Goal: Navigation & Orientation: Find specific page/section

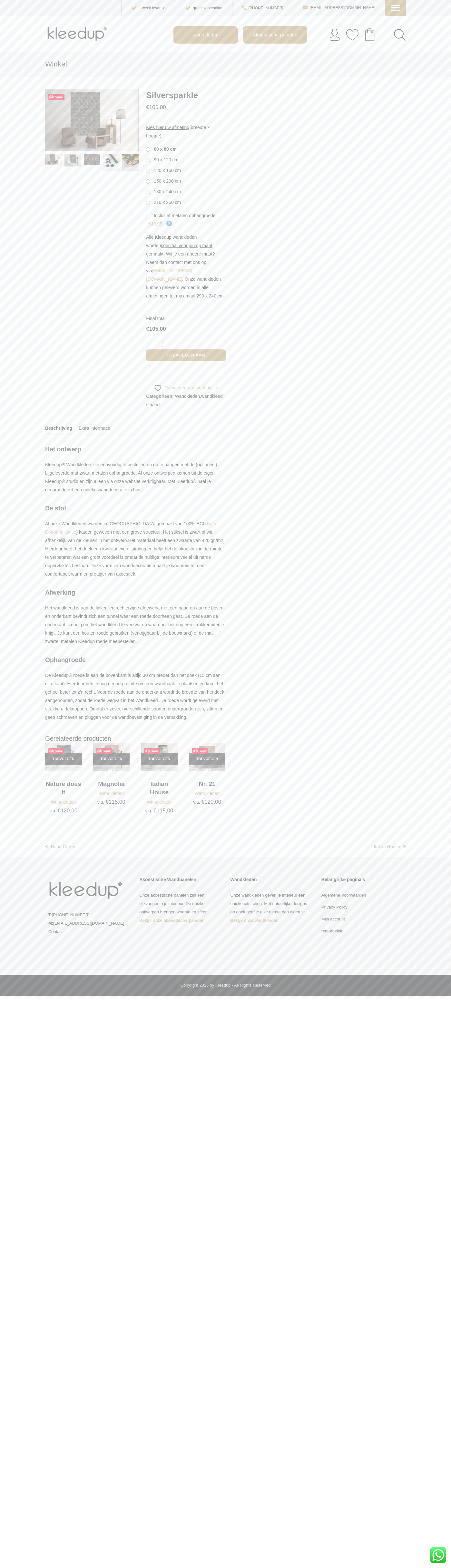
scroll to position [0, 14]
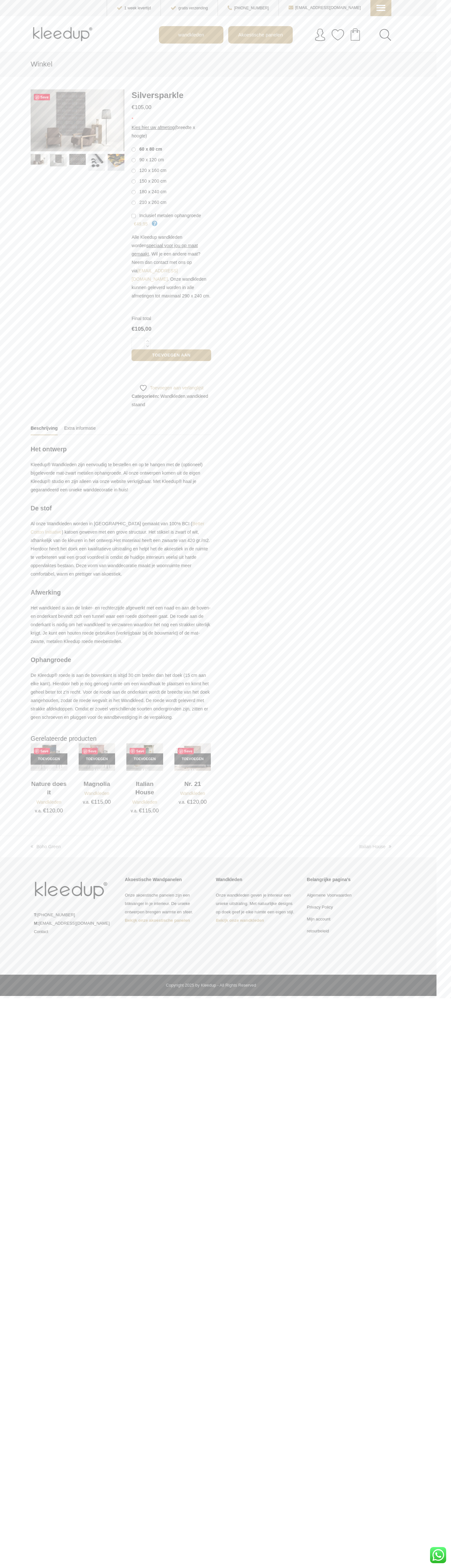
click at [438, 1555] on div "WhatsApp ons" at bounding box center [437, 1554] width 16 height 16
click at [381, 6] on icon at bounding box center [379, 3] width 6 height 6
click at [411, 78] on span "Mijn account" at bounding box center [411, 82] width 71 height 8
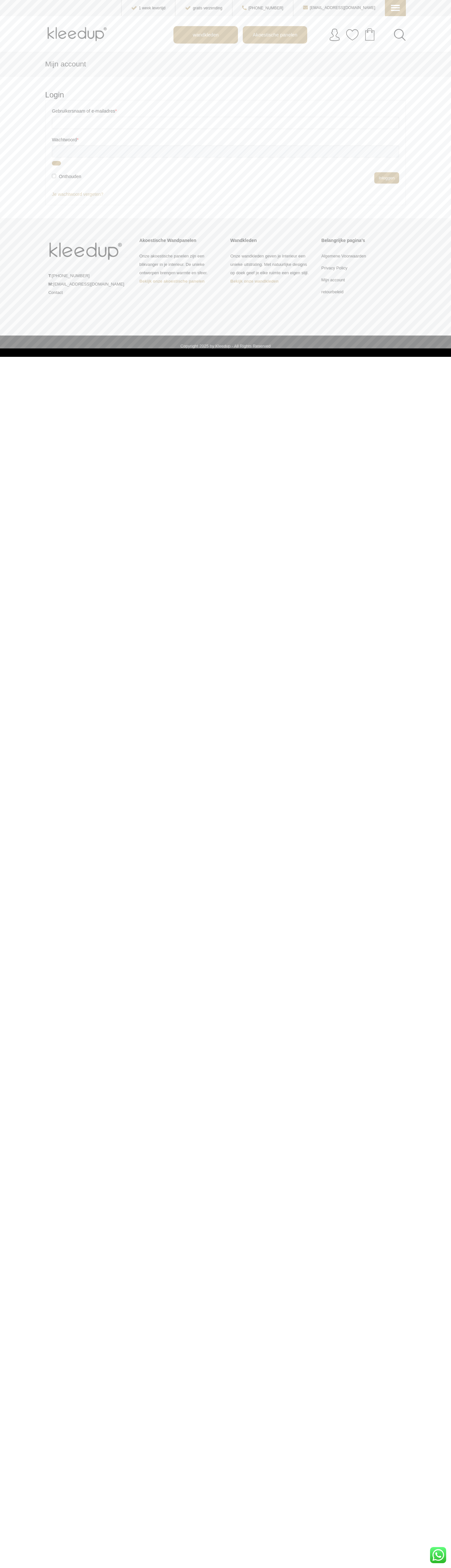
click at [438, 1555] on div "WhatsApp ons" at bounding box center [437, 1554] width 16 height 16
click at [395, 6] on icon at bounding box center [394, 3] width 6 height 6
click at [165, 277] on p "Onze akoestische panelen zijn een blikvanger in je interieur. De unieke ontwerp…" at bounding box center [165, 268] width 82 height 34
click at [75, 284] on p "T: 085-1305 902 M: info@kleedup.nl Contact" at bounding box center [74, 284] width 82 height 25
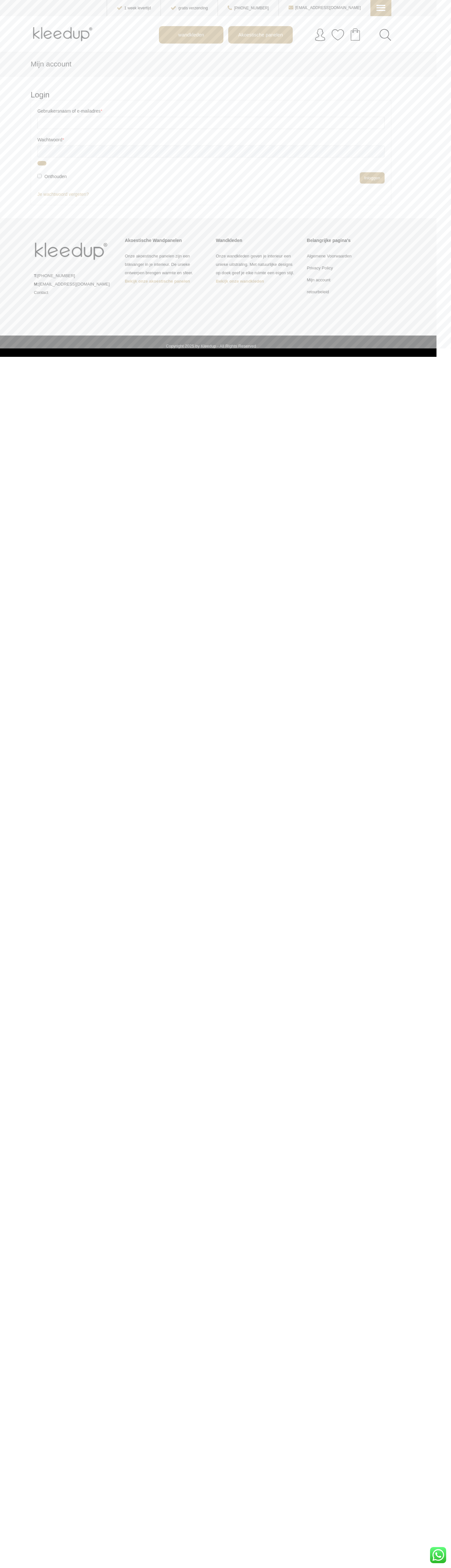
click at [347, 256] on link "Algemene Voorwaarden" at bounding box center [329, 255] width 45 height 5
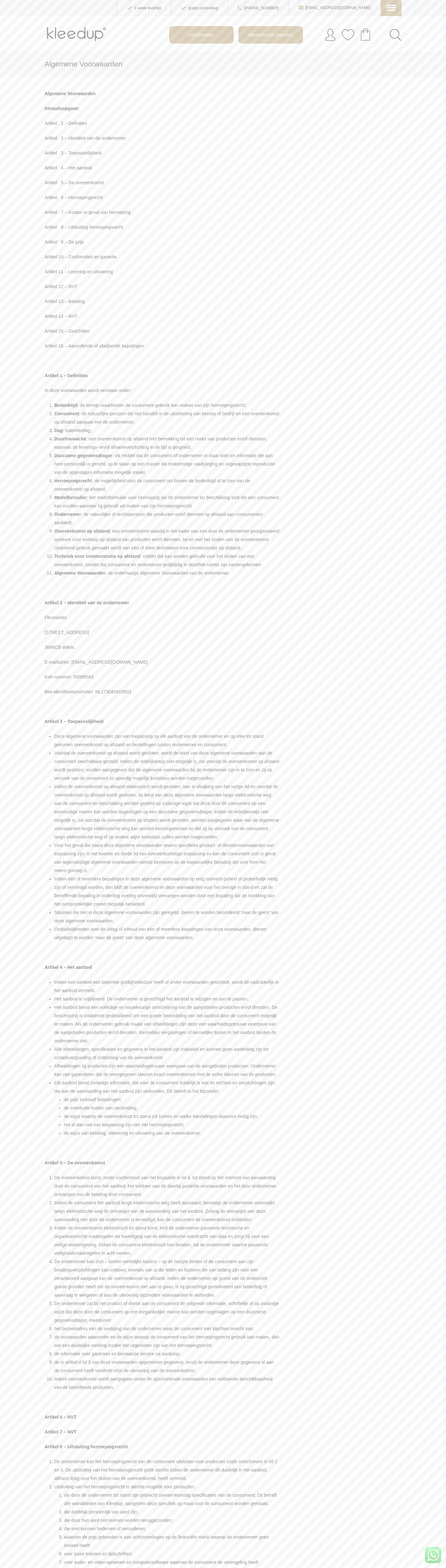
click at [104, 6] on div "Menu menu1 Home Akoestische Panelen wandkleden Mijn account Contact info@kleedu…" at bounding box center [223, 8] width 357 height 16
click at [425, 1036] on main "Algemene Voorwaarden Algemene Voorwaarden Inhoudsopgave: Artikel 1 – Definities…" at bounding box center [223, 1251] width 446 height 2398
click at [76, 1567] on html "skip to Main Content Menu menu1 Home Akoestische Panelen wandkleden Mijn accoun…" at bounding box center [223, 1294] width 446 height 2588
click at [24, 1435] on main "Algemene Voorwaarden Algemene Voorwaarden Inhoudsopgave: Artikel 1 – Definities…" at bounding box center [223, 1251] width 446 height 2398
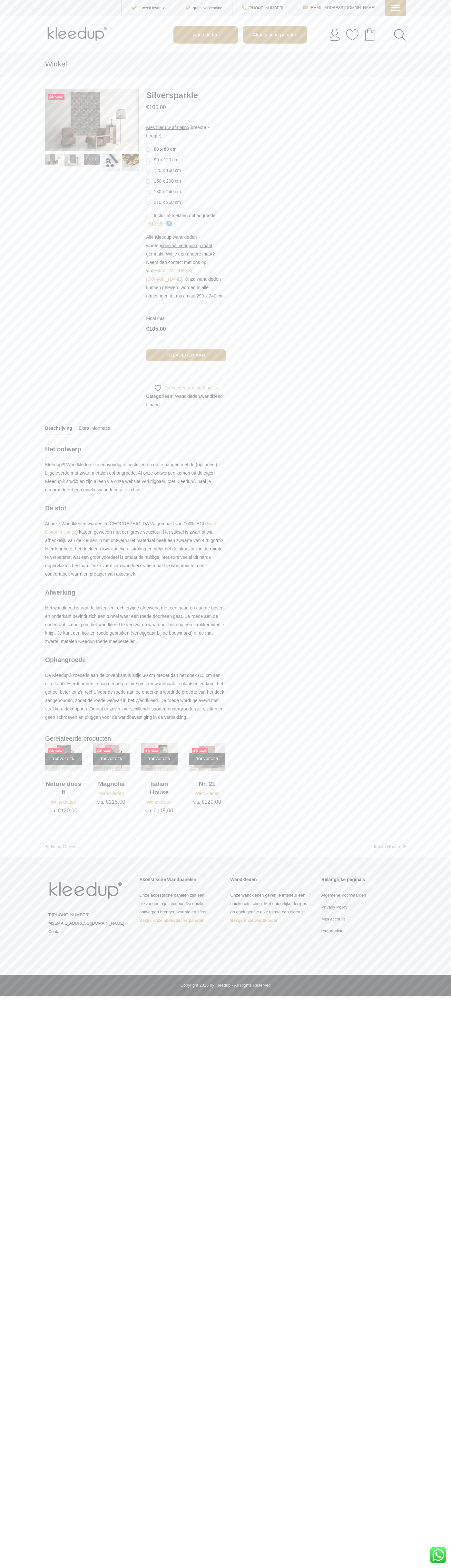
scroll to position [0, 14]
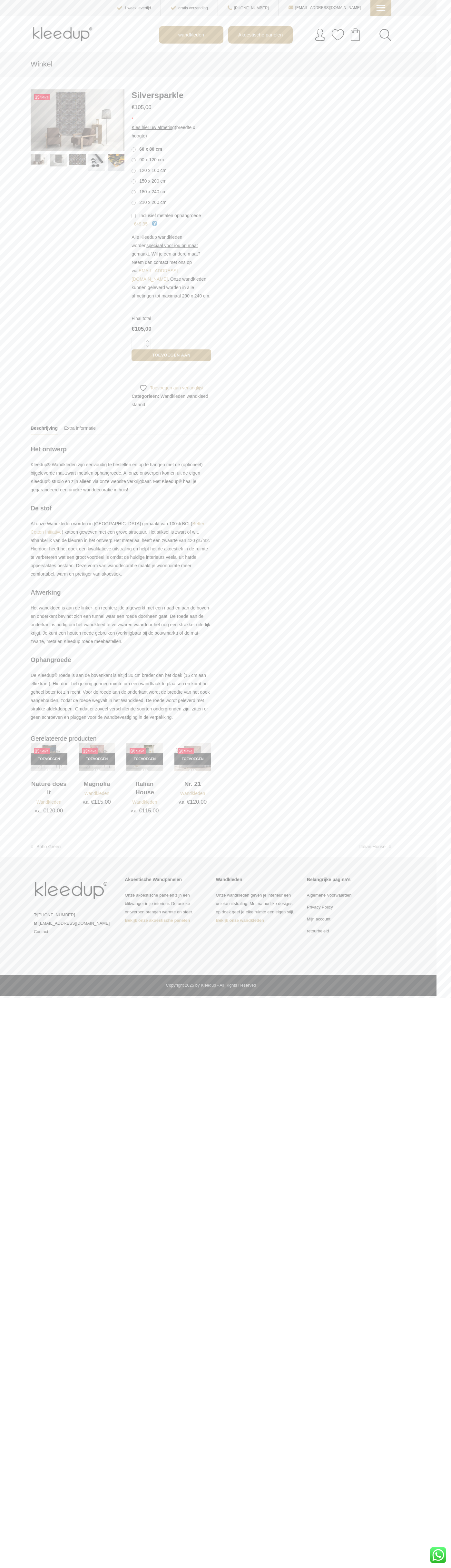
click at [438, 1555] on div "WhatsApp ons" at bounding box center [437, 1554] width 16 height 16
click at [381, 6] on icon at bounding box center [379, 3] width 6 height 6
click at [411, 78] on span "Mijn account" at bounding box center [411, 82] width 71 height 8
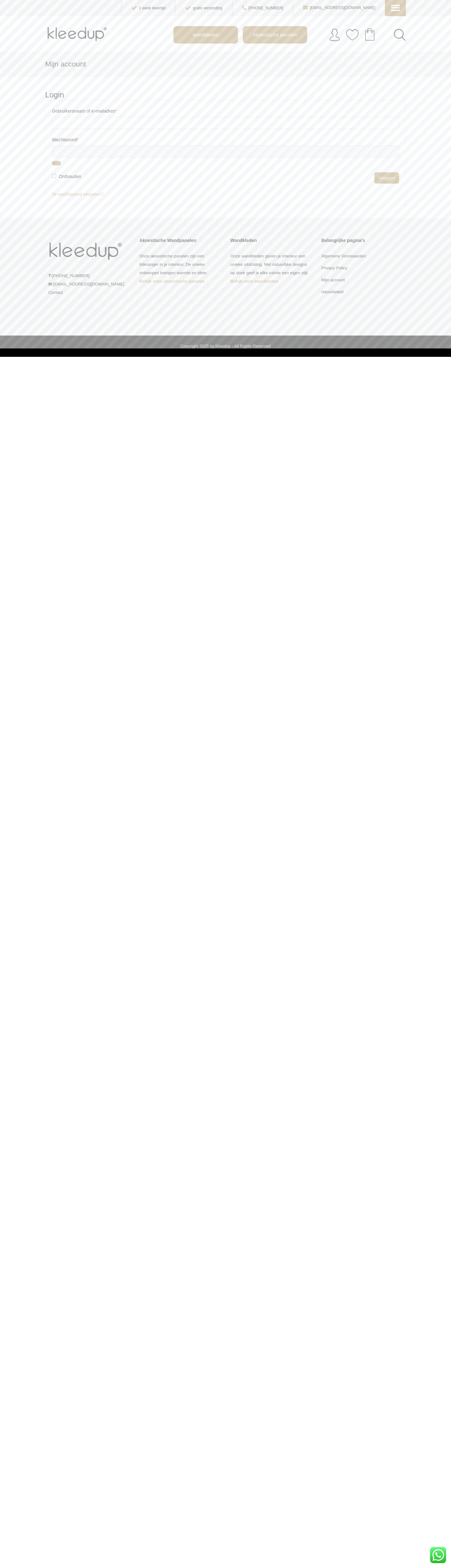
click at [438, 1555] on div "WhatsApp ons" at bounding box center [437, 1554] width 16 height 16
click at [395, 6] on icon at bounding box center [394, 3] width 6 height 6
click at [165, 277] on p "Onze akoestische panelen zijn een blikvanger in je interieur. De unieke ontwerp…" at bounding box center [165, 268] width 82 height 34
click at [75, 284] on p "T: [PHONE_NUMBER] M: [EMAIL_ADDRESS][DOMAIN_NAME] Contact" at bounding box center [74, 284] width 82 height 25
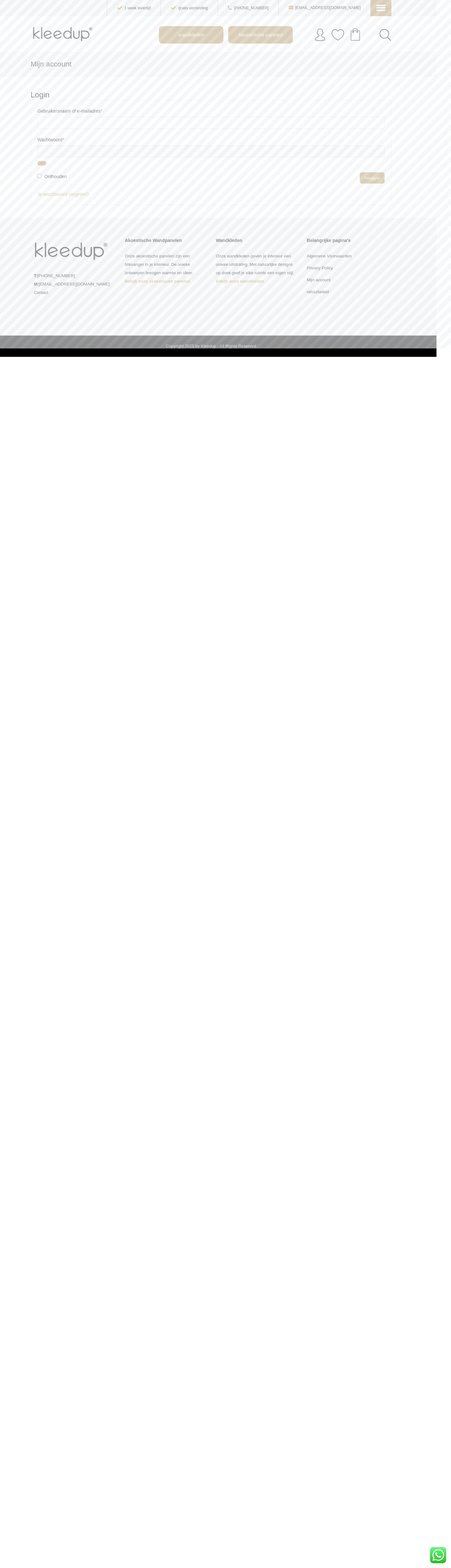
click at [347, 268] on li "Privacy Policy" at bounding box center [347, 268] width 82 height 12
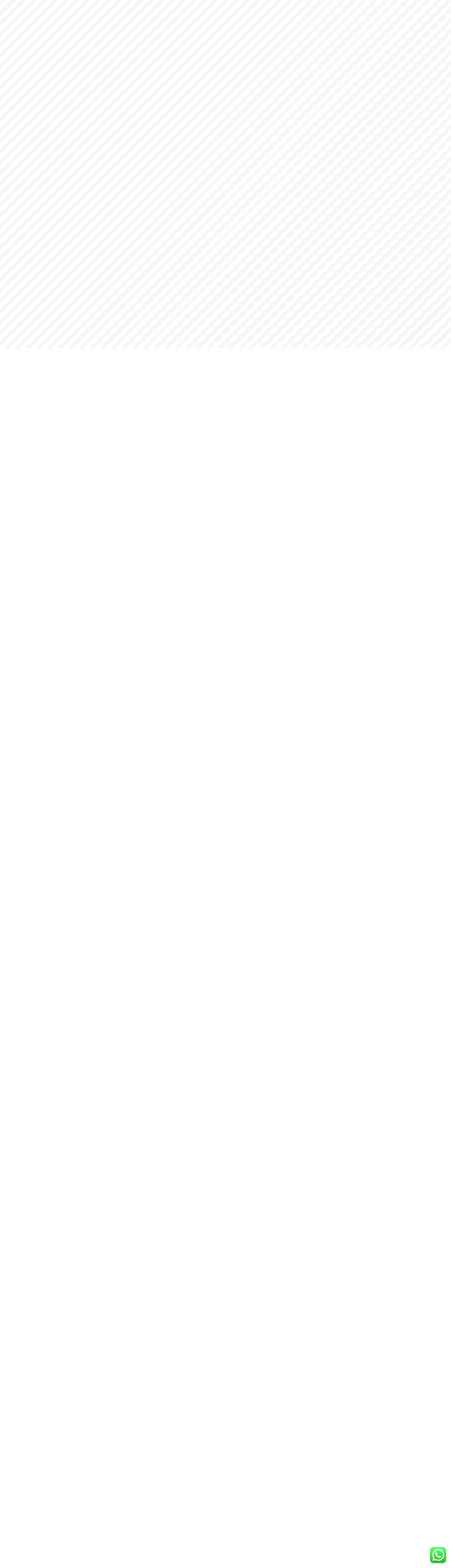
scroll to position [0, 0]
